Goal: Task Accomplishment & Management: Manage account settings

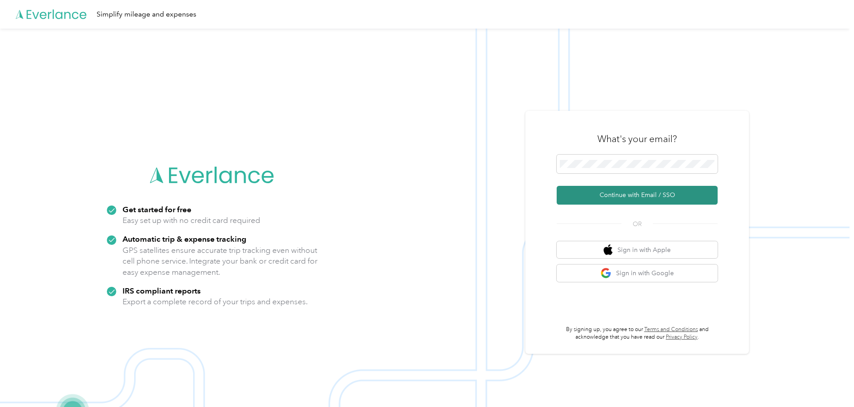
click at [647, 198] on button "Continue with Email / SSO" at bounding box center [636, 195] width 161 height 19
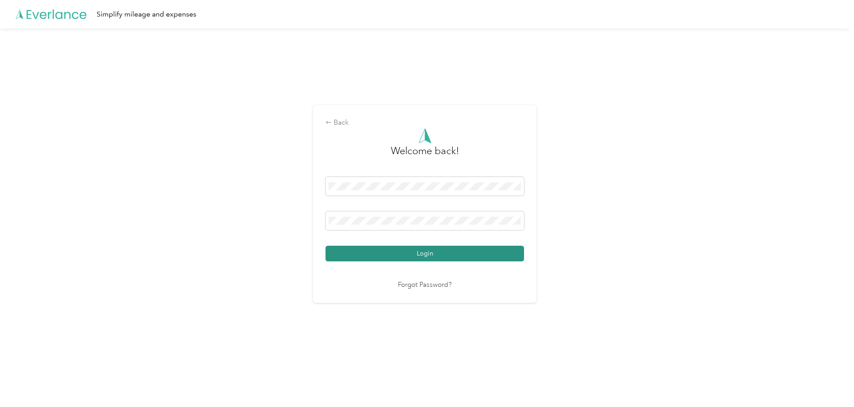
click at [412, 244] on div "Login" at bounding box center [424, 219] width 198 height 84
click at [409, 249] on button "Login" at bounding box center [424, 254] width 198 height 16
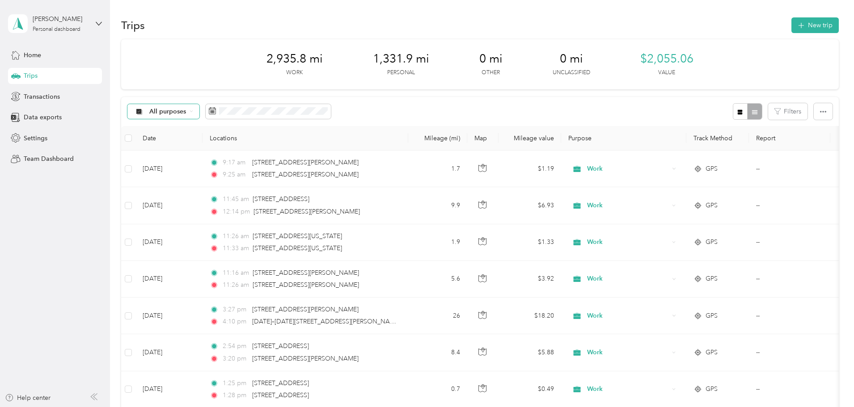
click at [200, 113] on div "All purposes" at bounding box center [163, 111] width 72 height 15
click at [218, 160] on li "Work" at bounding box center [223, 159] width 72 height 16
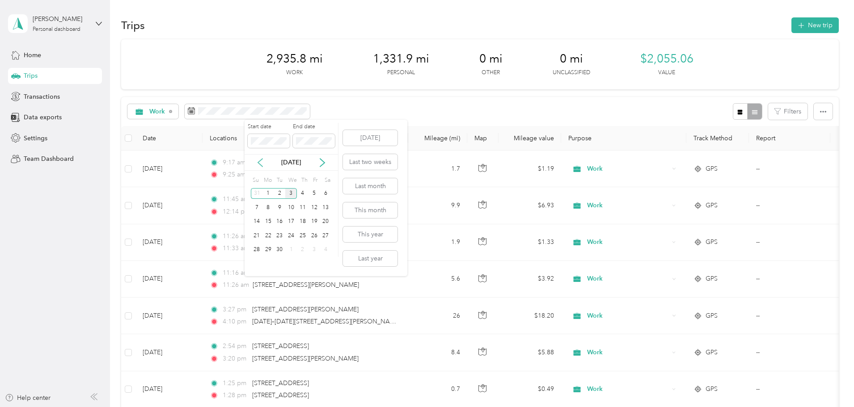
click at [261, 164] on icon at bounding box center [260, 162] width 9 height 9
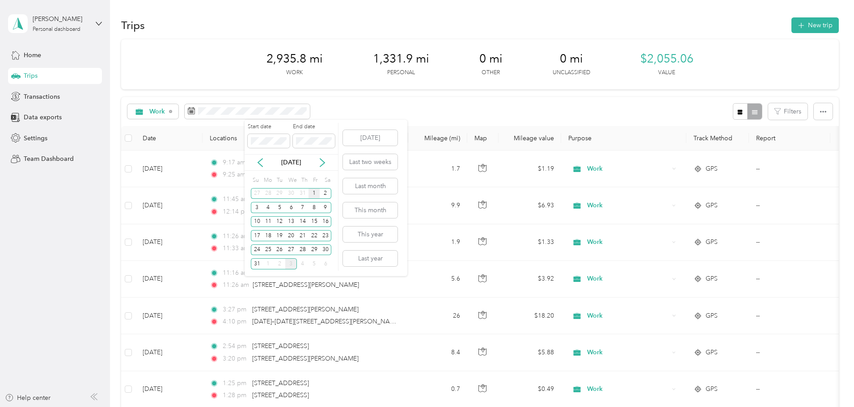
click at [313, 191] on div "1" at bounding box center [314, 193] width 12 height 11
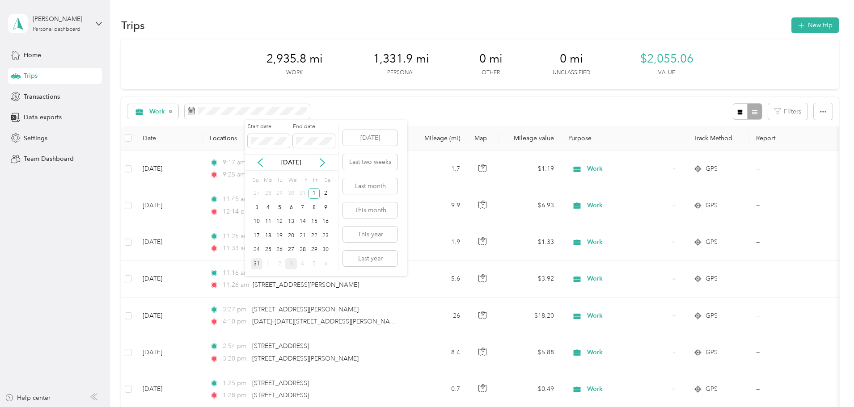
click at [260, 264] on div "31" at bounding box center [257, 263] width 12 height 11
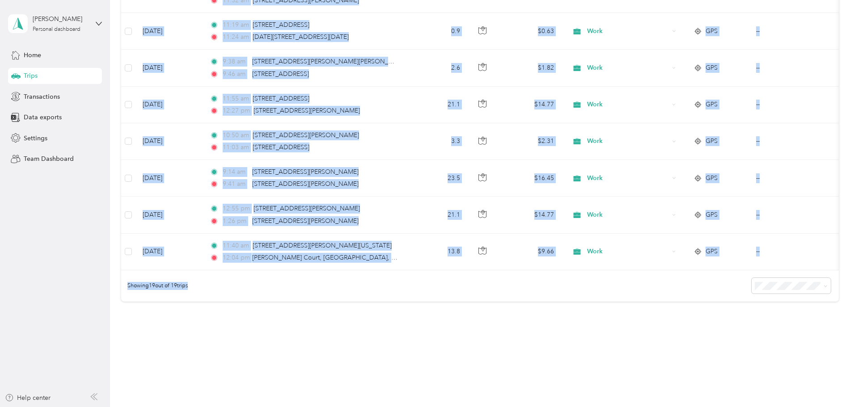
scroll to position [581, 0]
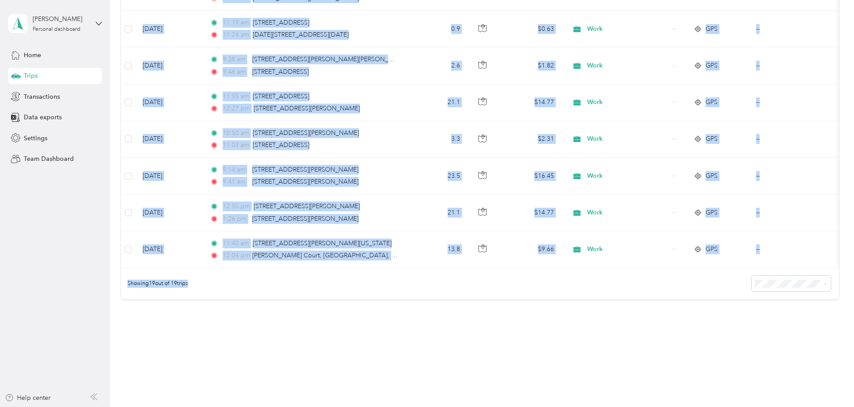
drag, startPoint x: 175, startPoint y: 16, endPoint x: 846, endPoint y: 297, distance: 727.7
click at [324, 294] on div "Showing 19 out of 19 trips" at bounding box center [479, 283] width 717 height 31
click at [321, 288] on div "Showing 19 out of 19 trips" at bounding box center [479, 283] width 717 height 31
